Goal: Leave review/rating: Share an evaluation or opinion about a product, service, or content

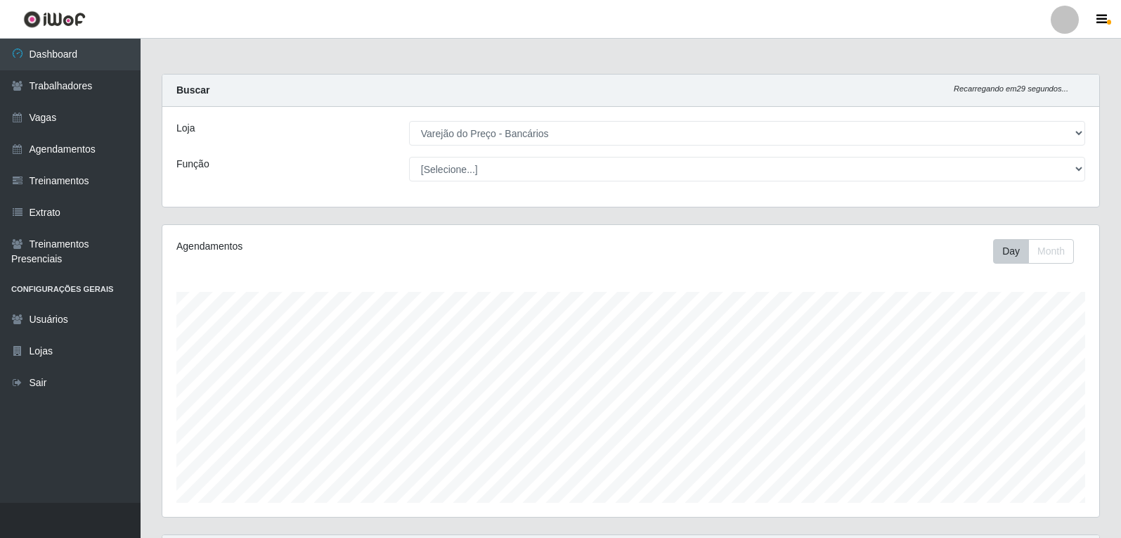
select select "157"
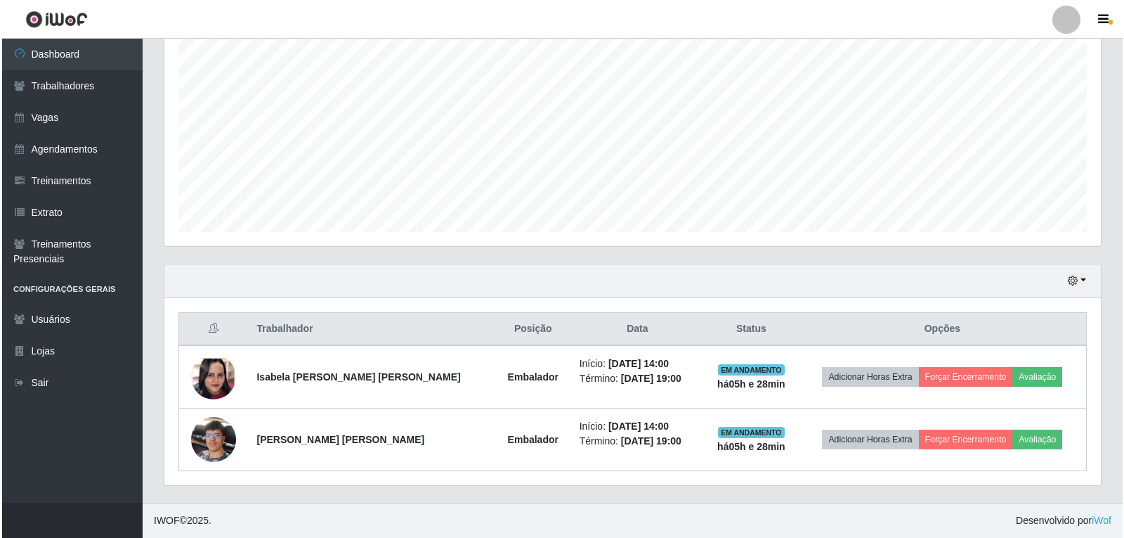
scroll to position [292, 937]
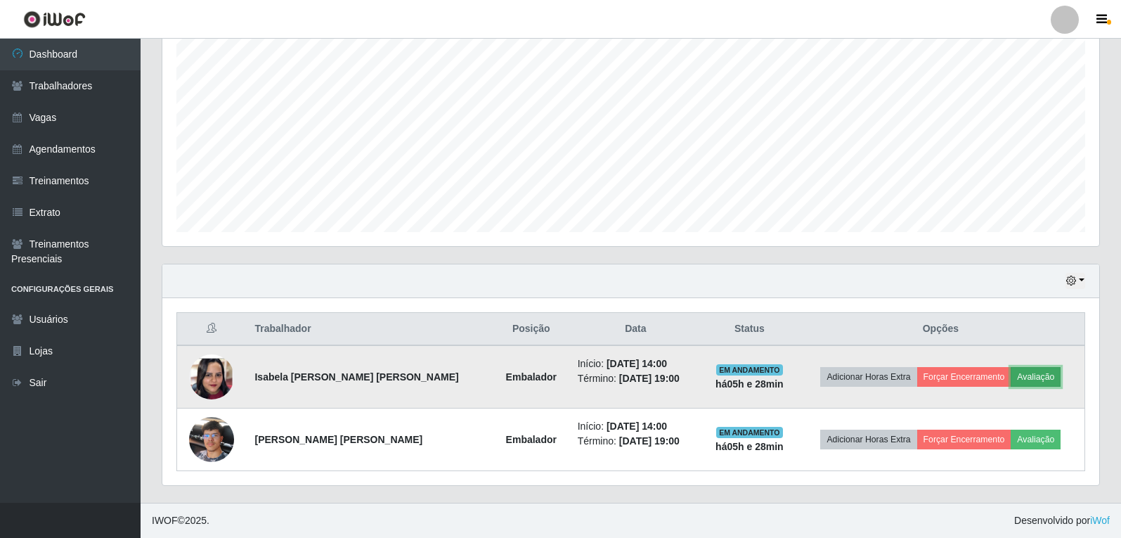
click at [1034, 377] on button "Avaliação" at bounding box center [1035, 377] width 50 height 20
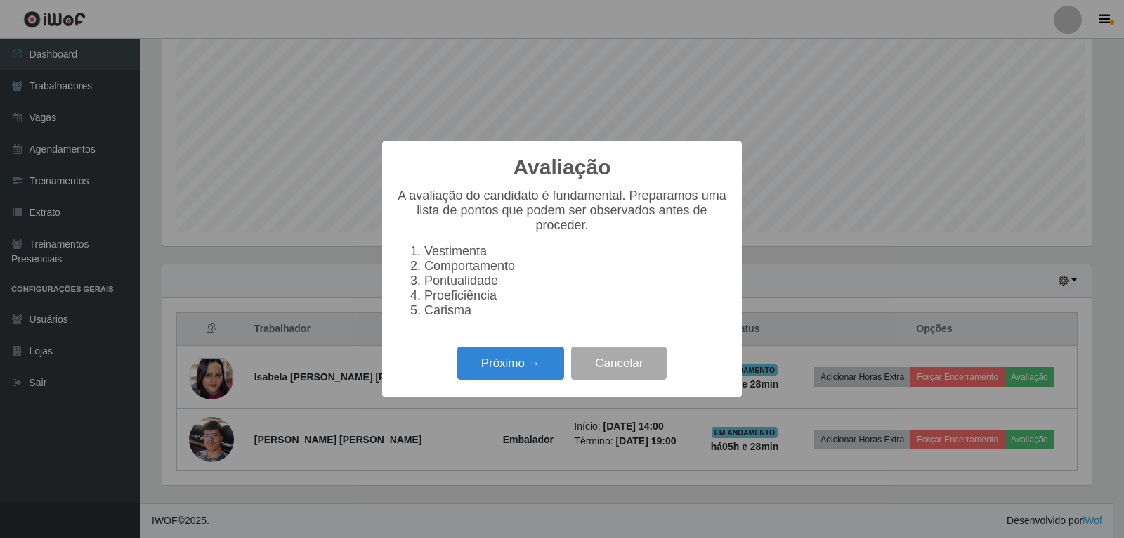
scroll to position [292, 930]
click at [497, 370] on button "Próximo →" at bounding box center [510, 362] width 107 height 33
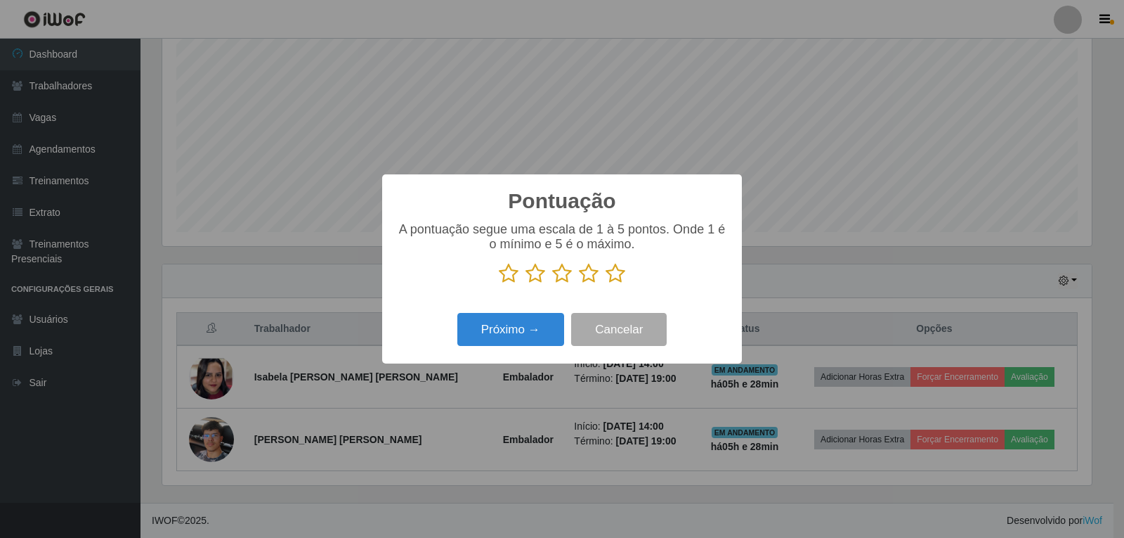
click at [621, 276] on icon at bounding box center [616, 273] width 20 height 21
click at [606, 284] on input "radio" at bounding box center [606, 284] width 0 height 0
click at [541, 323] on button "Próximo →" at bounding box center [510, 329] width 107 height 33
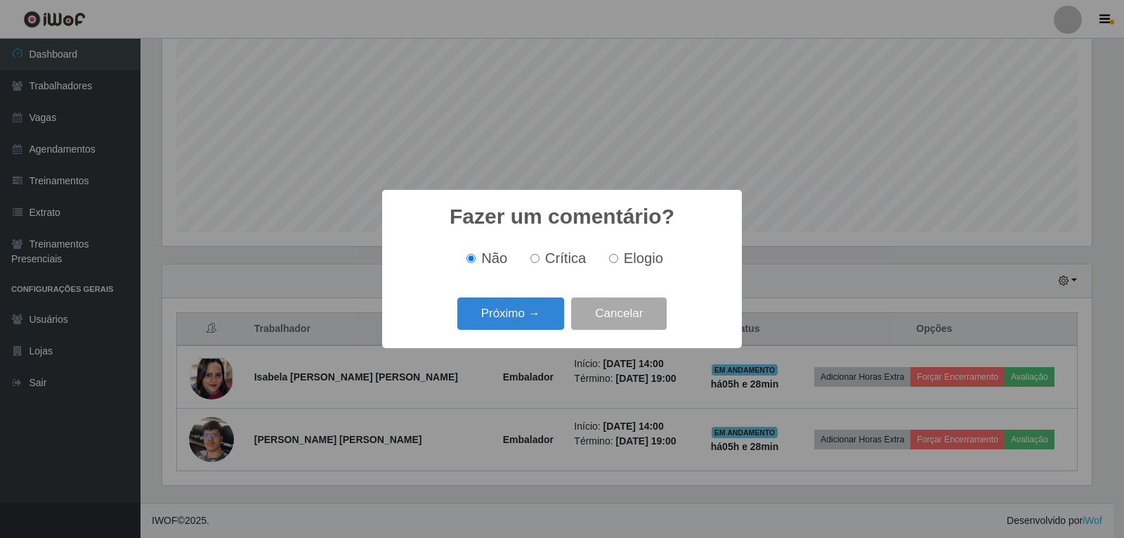
click at [541, 323] on button "Próximo →" at bounding box center [510, 313] width 107 height 33
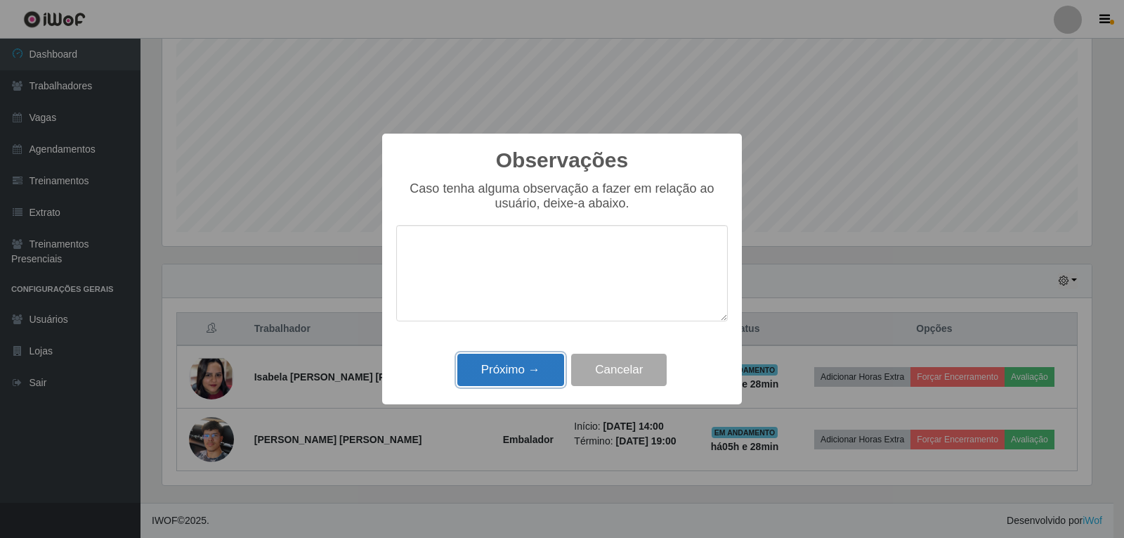
click at [526, 377] on button "Próximo →" at bounding box center [510, 369] width 107 height 33
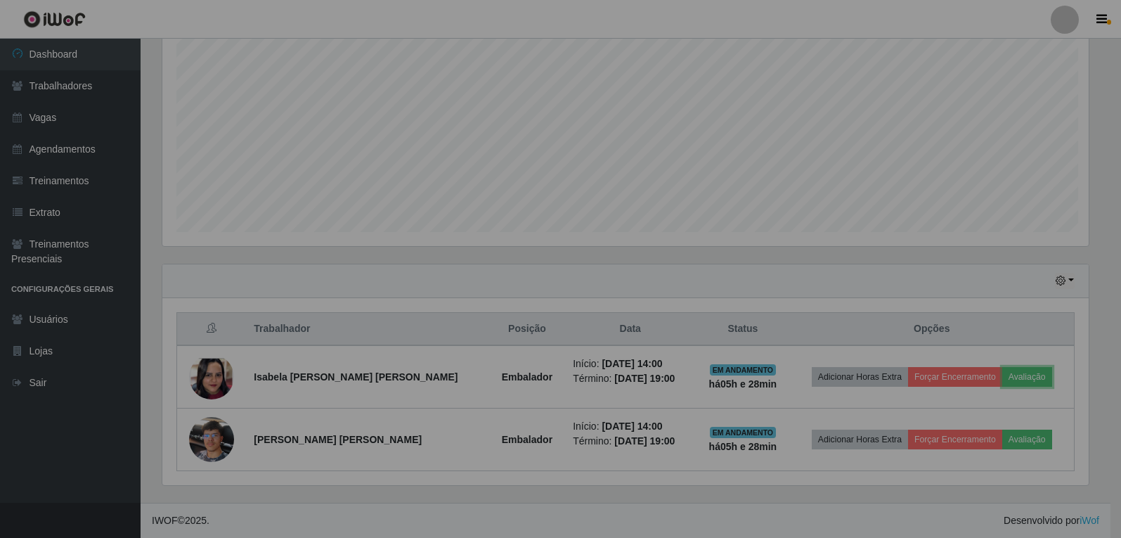
scroll to position [292, 937]
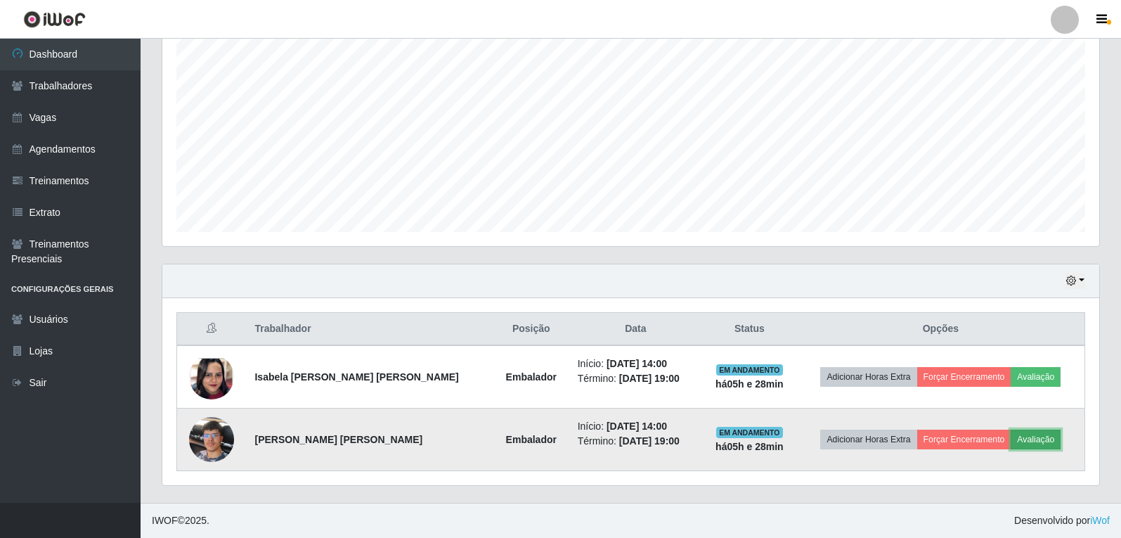
click at [1020, 436] on button "Avaliação" at bounding box center [1035, 439] width 50 height 20
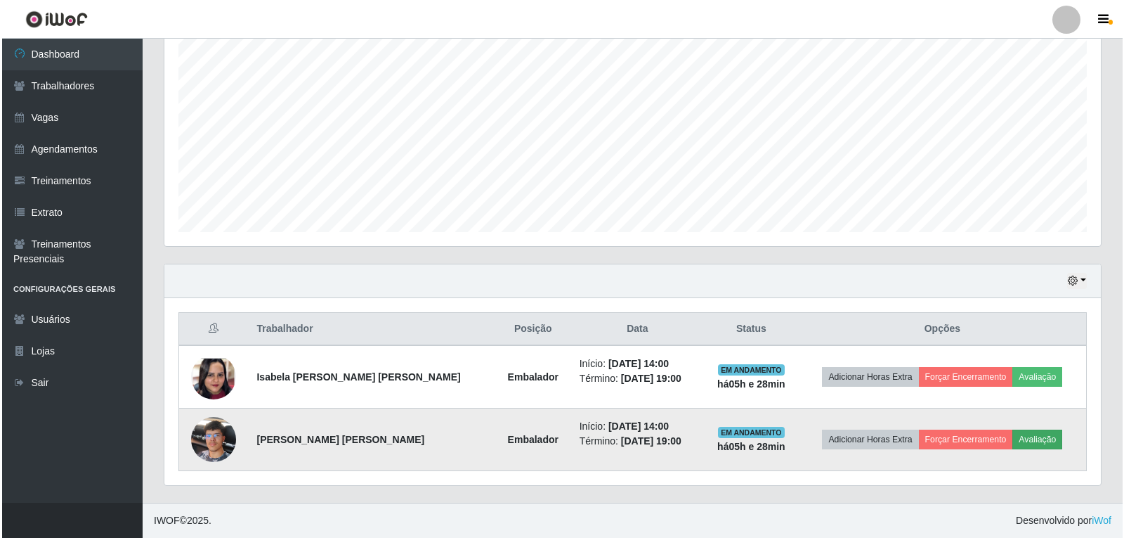
scroll to position [292, 930]
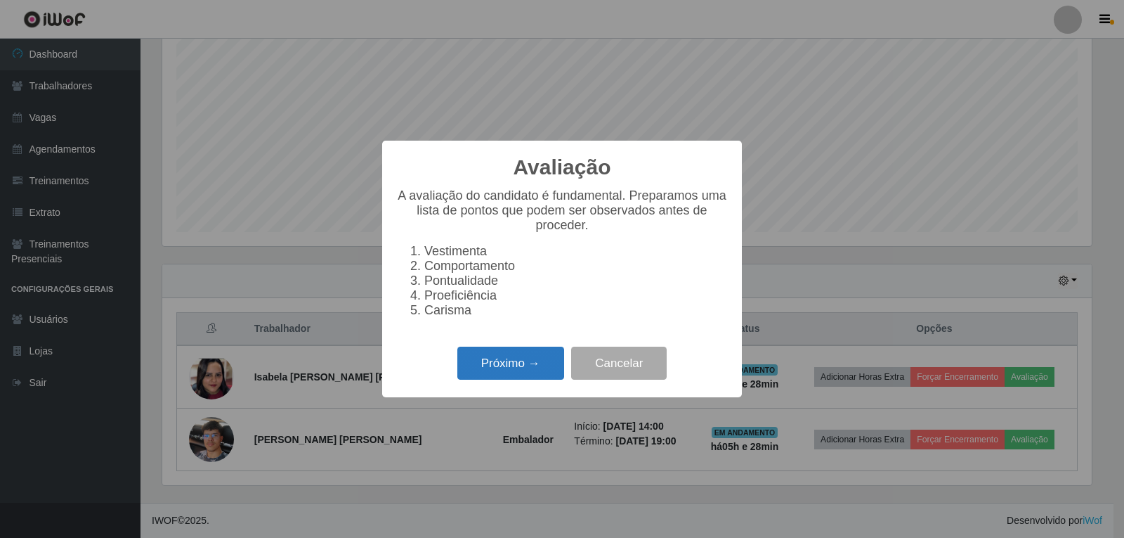
click at [514, 379] on button "Próximo →" at bounding box center [510, 362] width 107 height 33
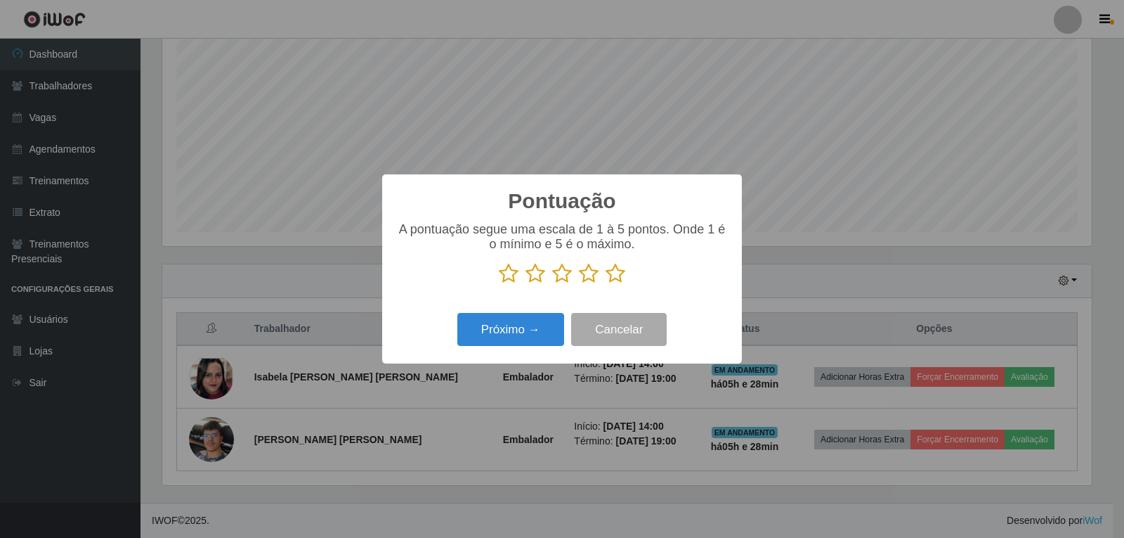
click at [615, 274] on icon at bounding box center [616, 273] width 20 height 21
click at [606, 284] on input "radio" at bounding box center [606, 284] width 0 height 0
click at [524, 334] on button "Próximo →" at bounding box center [510, 329] width 107 height 33
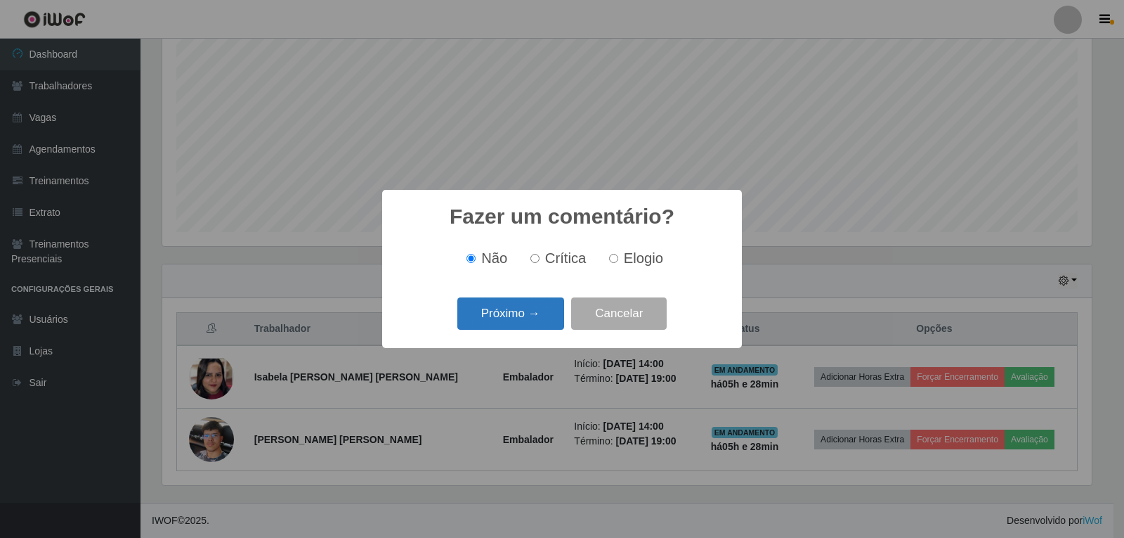
click at [531, 323] on button "Próximo →" at bounding box center [510, 313] width 107 height 33
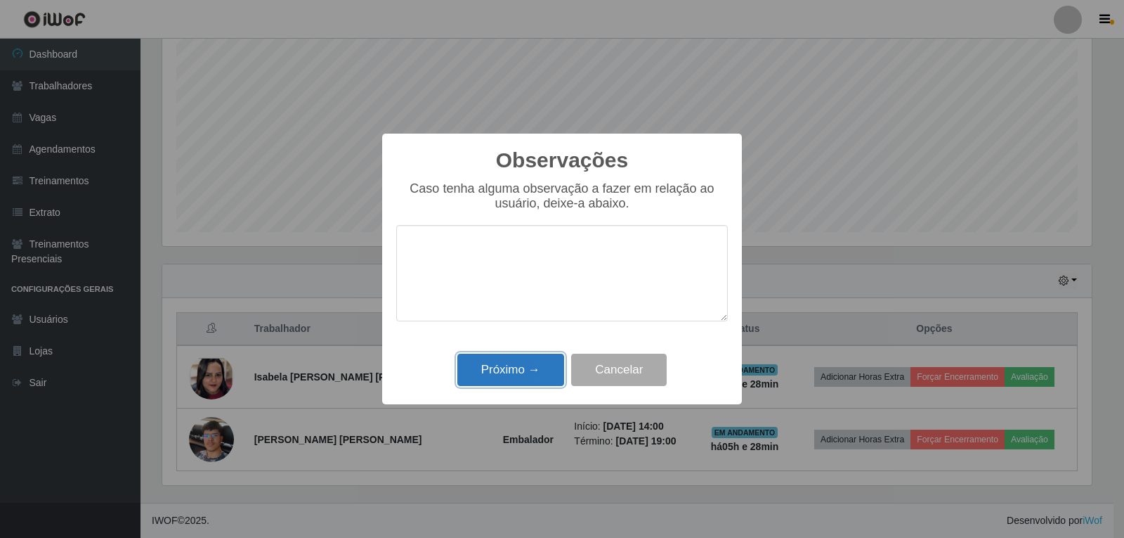
click at [534, 362] on button "Próximo →" at bounding box center [510, 369] width 107 height 33
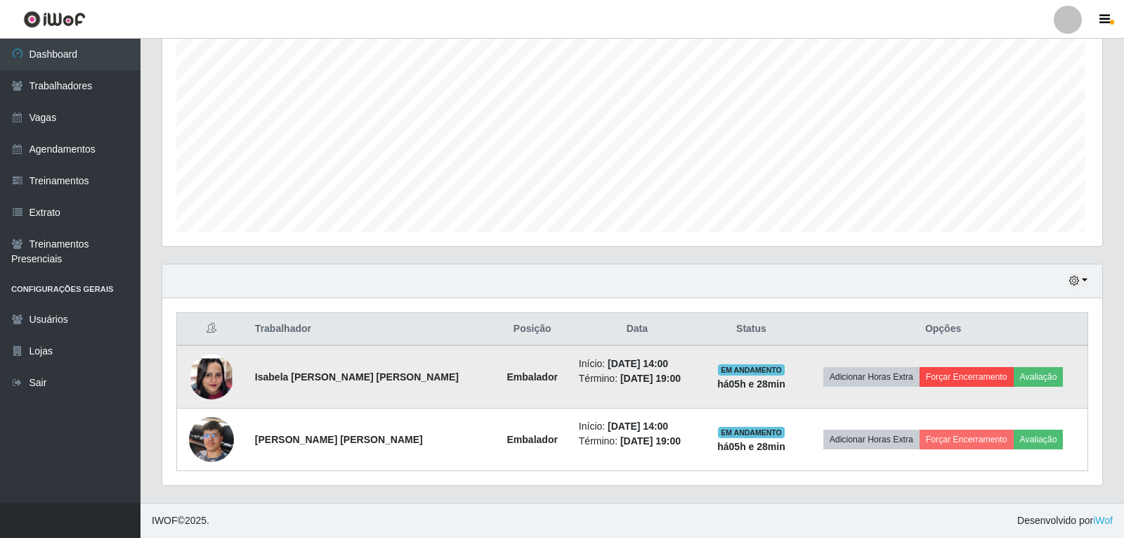
scroll to position [292, 937]
click at [989, 380] on button "Forçar Encerramento" at bounding box center [964, 377] width 94 height 20
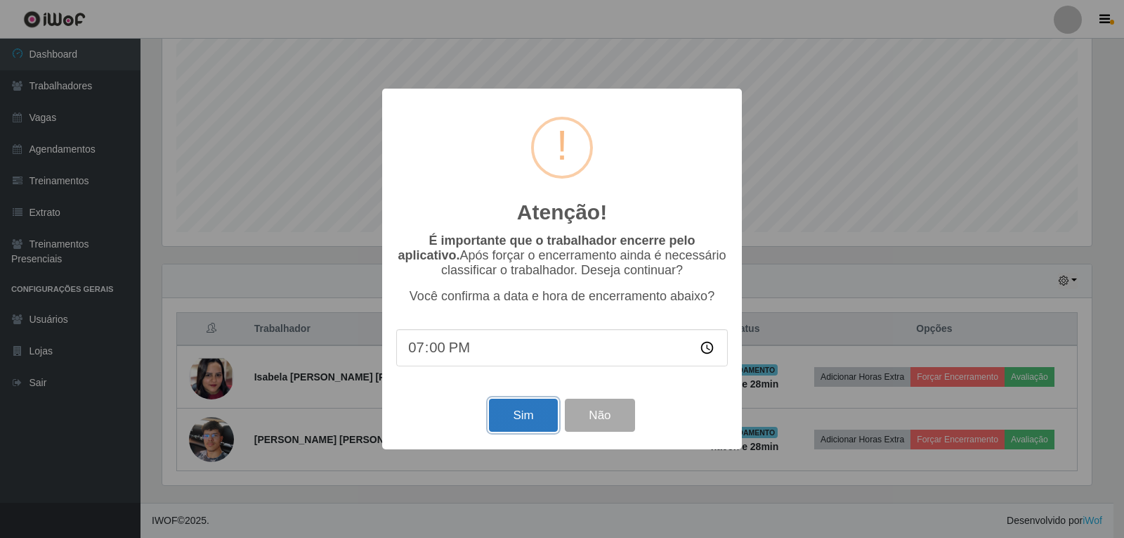
click at [535, 427] on button "Sim" at bounding box center [523, 414] width 68 height 33
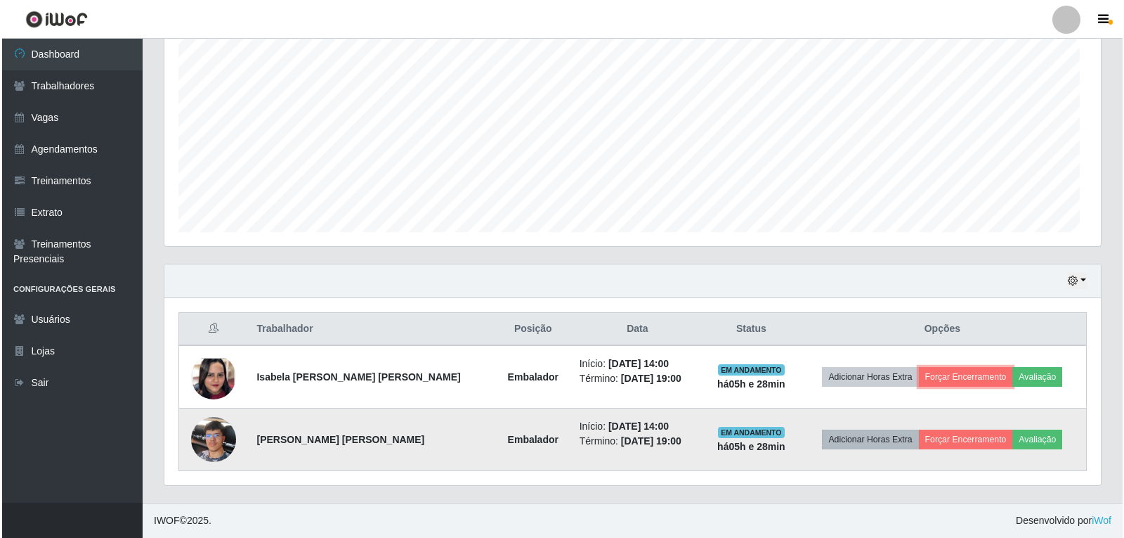
scroll to position [292, 937]
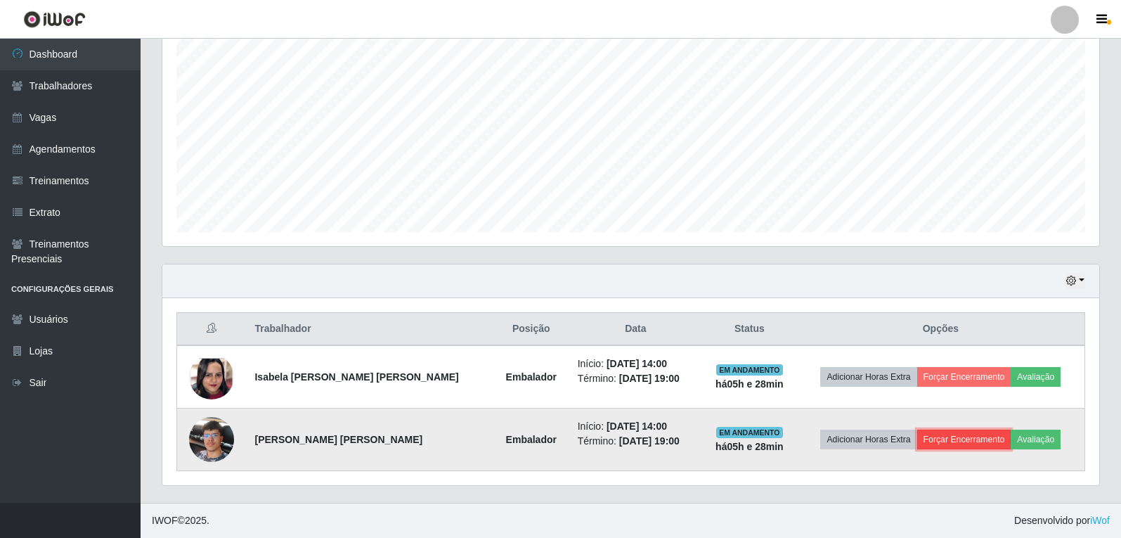
click at [925, 438] on button "Forçar Encerramento" at bounding box center [964, 439] width 94 height 20
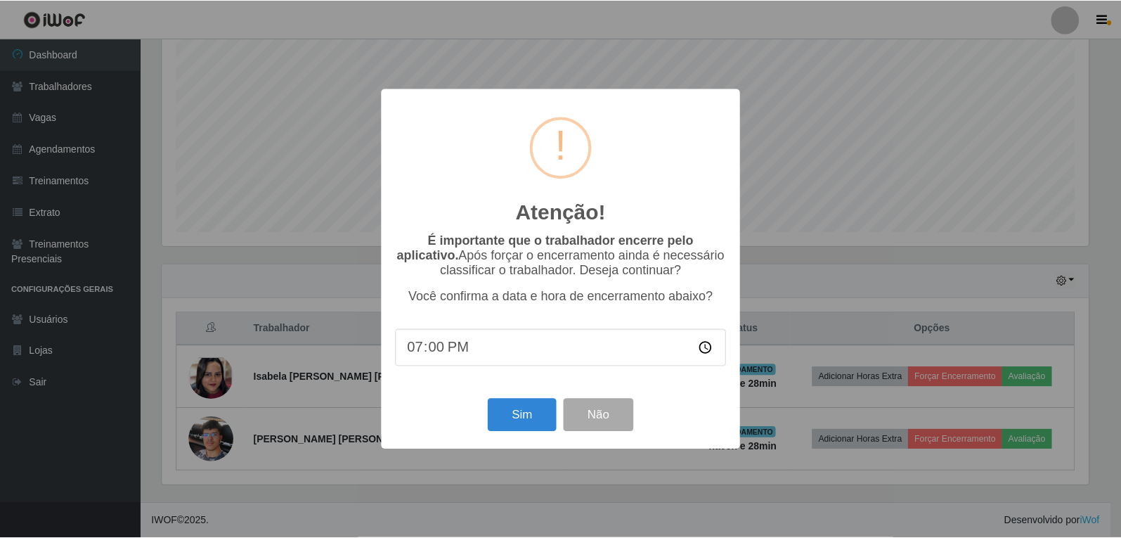
scroll to position [145, 0]
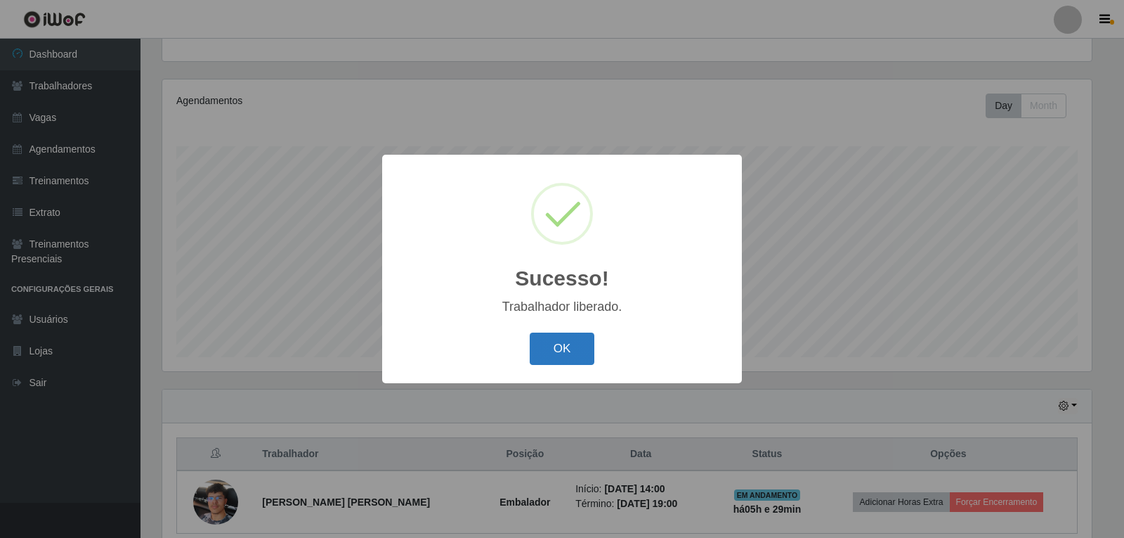
click at [571, 341] on button "OK" at bounding box center [562, 348] width 65 height 33
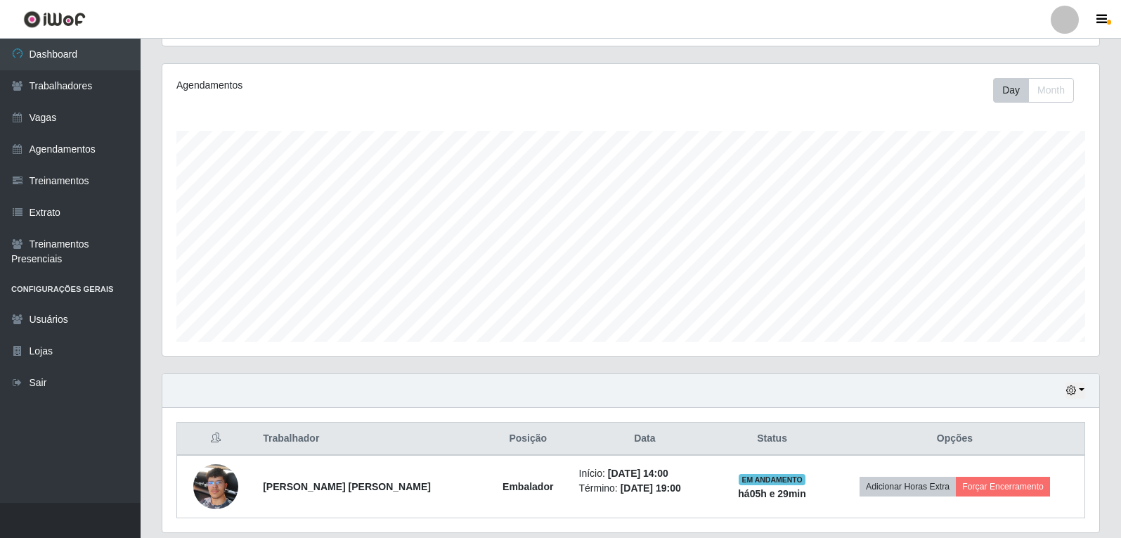
scroll to position [208, 0]
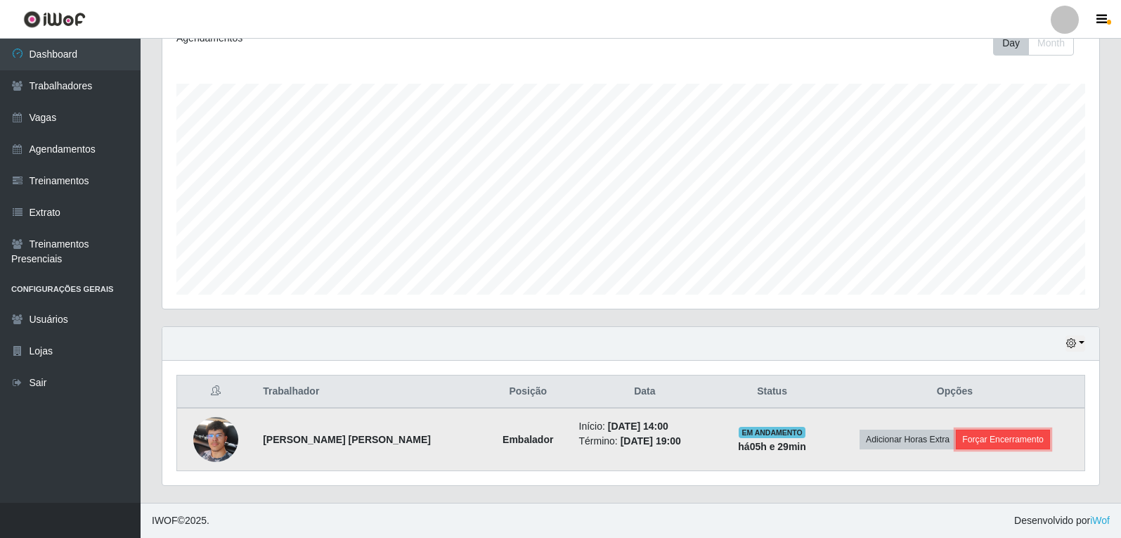
click at [1022, 442] on button "Forçar Encerramento" at bounding box center [1003, 439] width 94 height 20
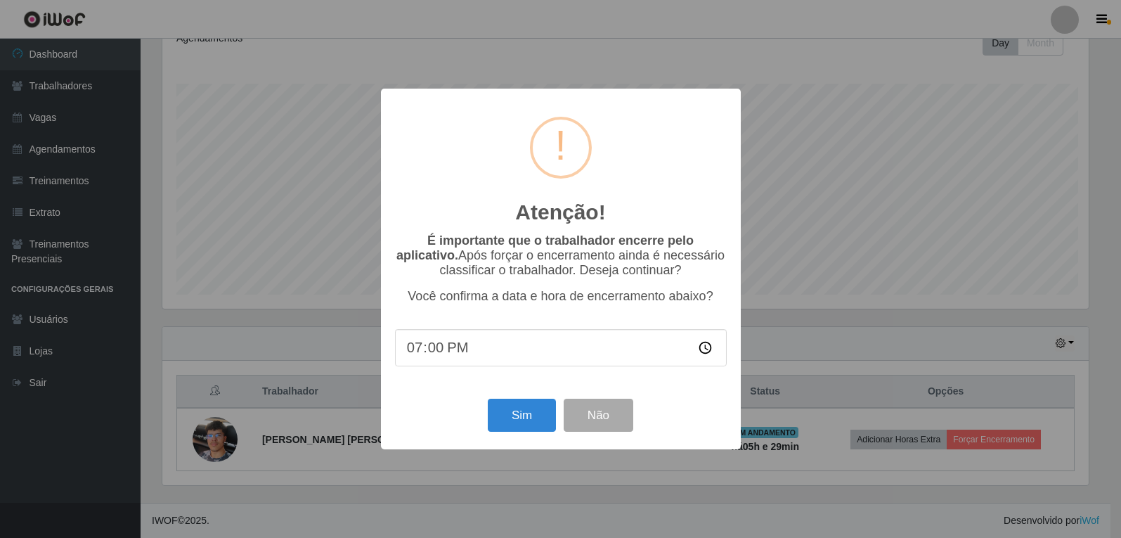
scroll to position [292, 930]
click at [538, 425] on button "Sim" at bounding box center [523, 414] width 68 height 33
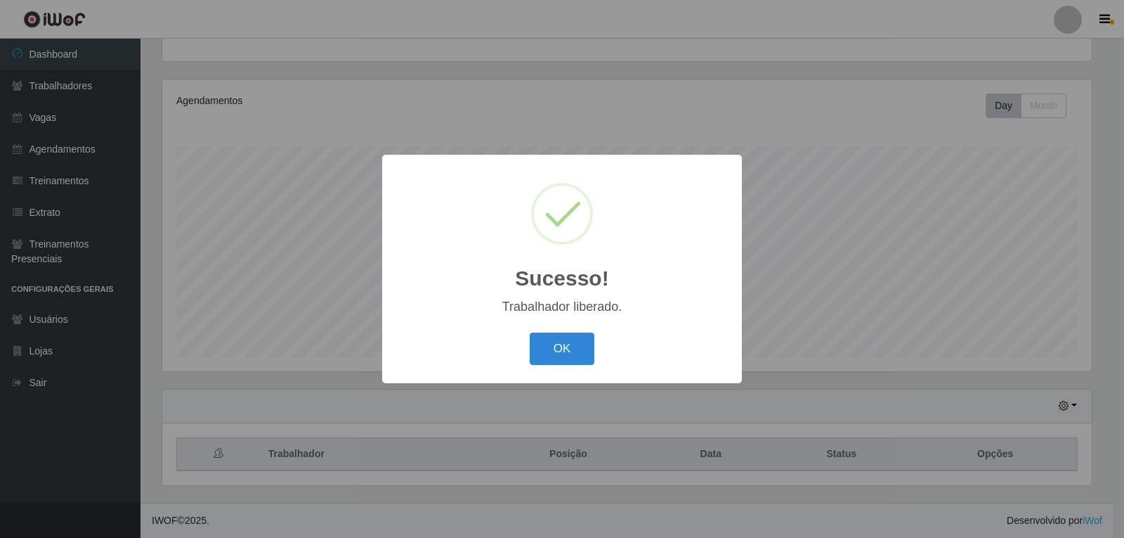
click at [530, 332] on button "OK" at bounding box center [562, 348] width 65 height 33
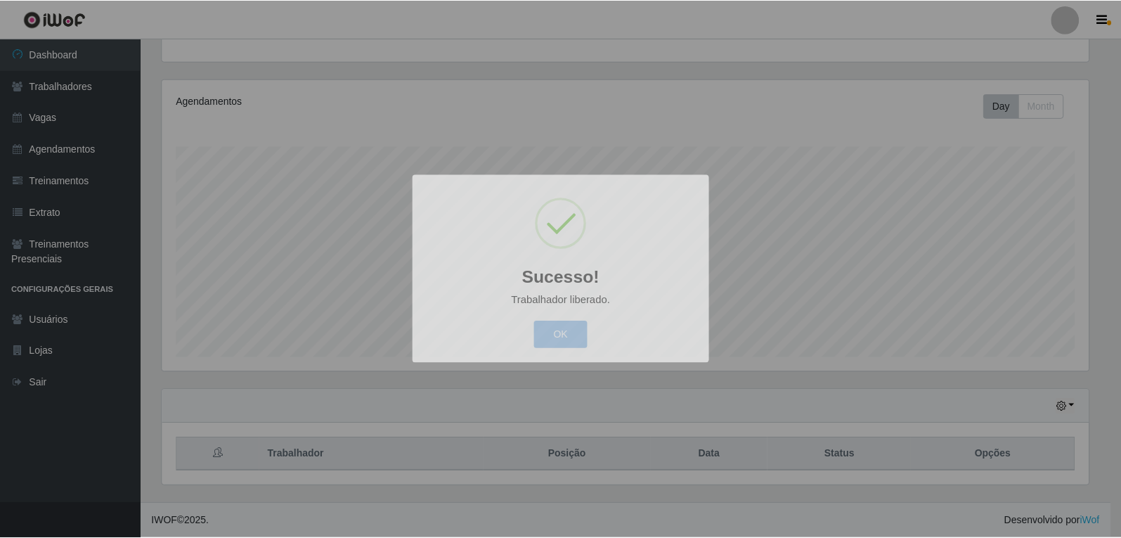
scroll to position [0, 0]
